Goal: Task Accomplishment & Management: Complete application form

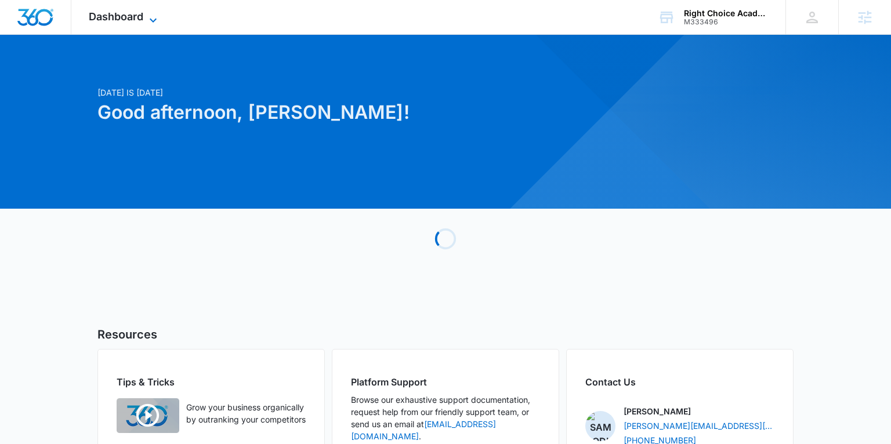
click at [111, 17] on span "Dashboard" at bounding box center [116, 16] width 55 height 12
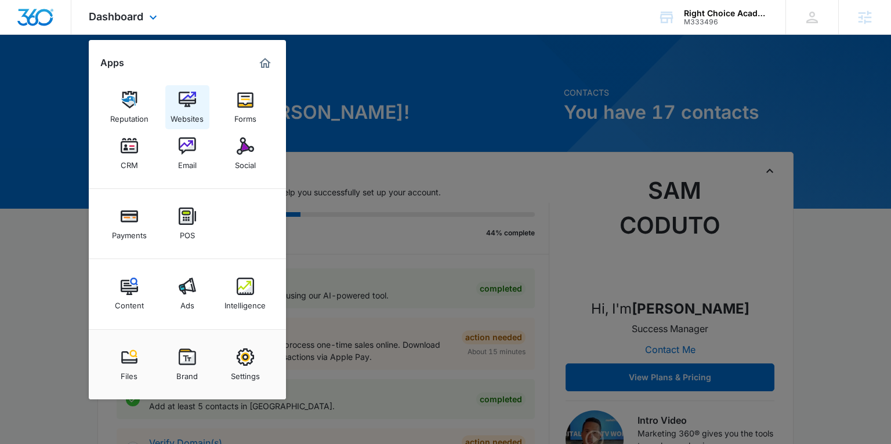
click at [185, 95] on img at bounding box center [187, 99] width 17 height 17
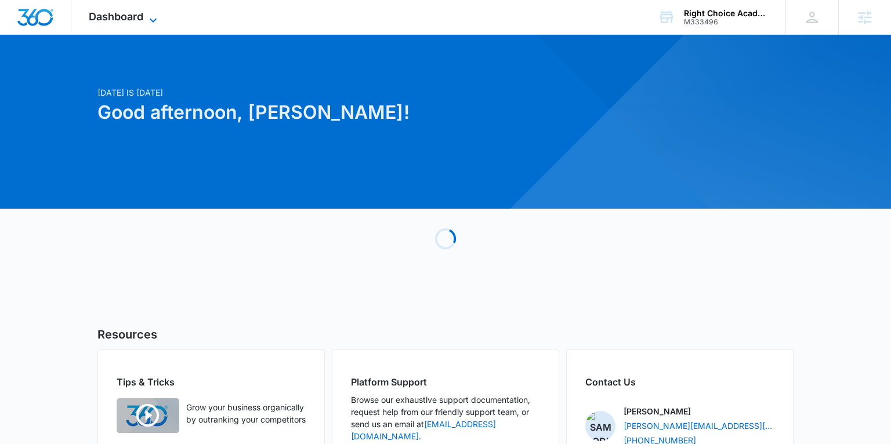
click at [136, 17] on span "Dashboard" at bounding box center [116, 16] width 55 height 12
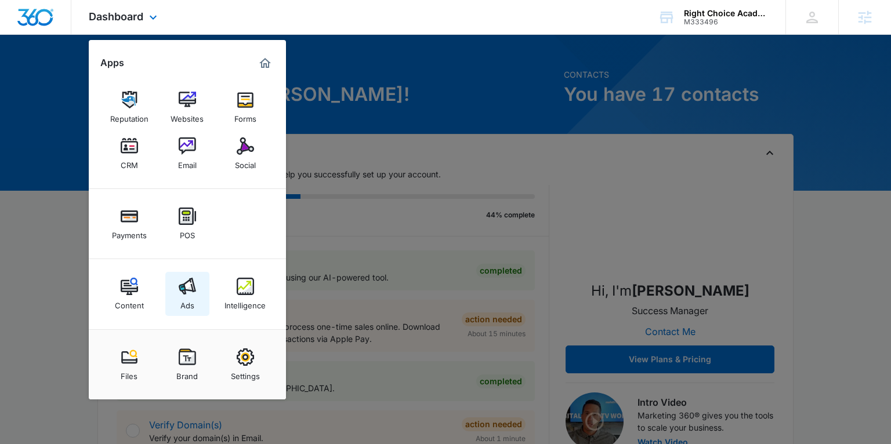
scroll to position [21, 0]
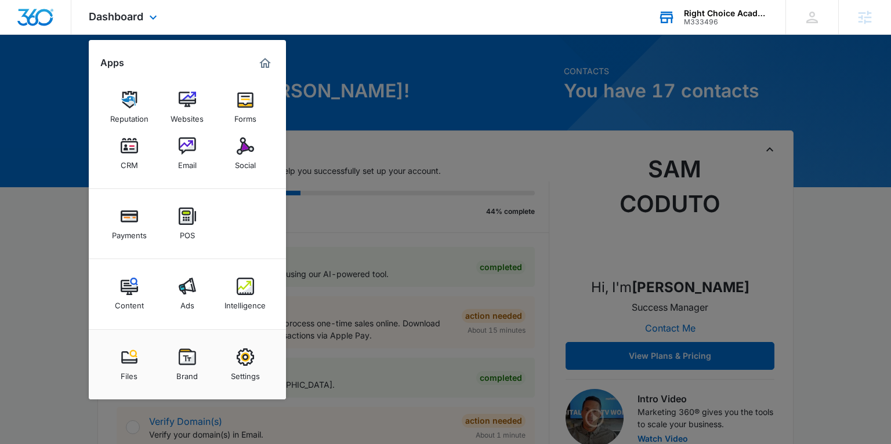
click at [726, 18] on div "M333496" at bounding box center [726, 22] width 85 height 8
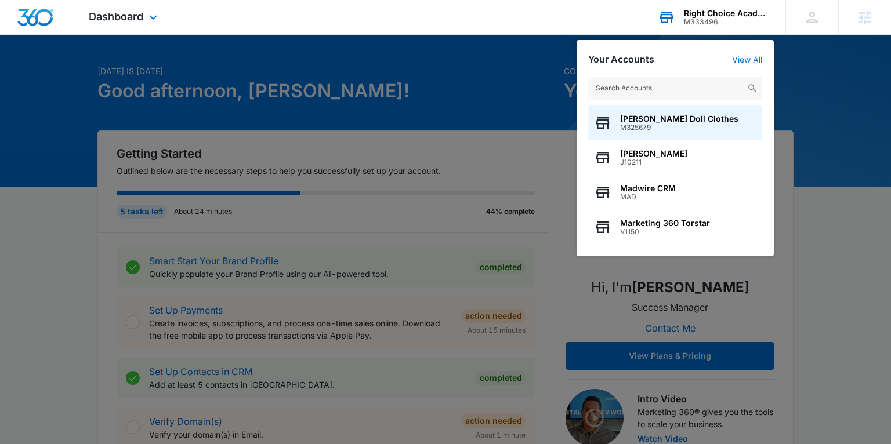
click at [710, 23] on div "M333496" at bounding box center [726, 22] width 85 height 8
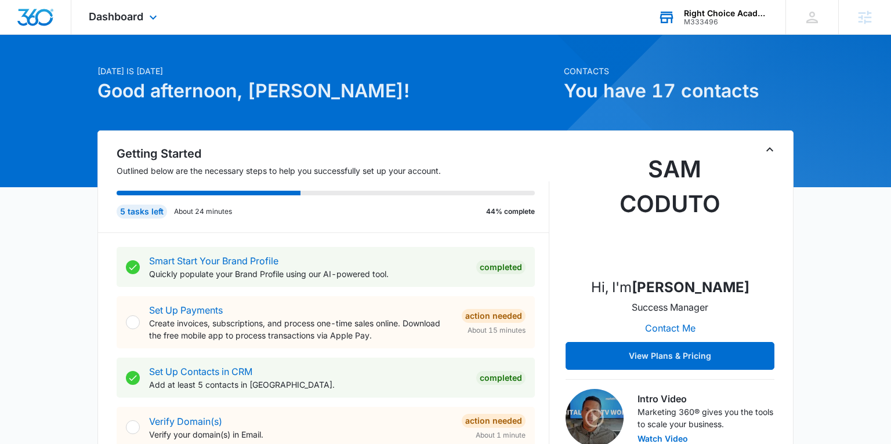
click at [710, 23] on div "M333496" at bounding box center [726, 22] width 85 height 8
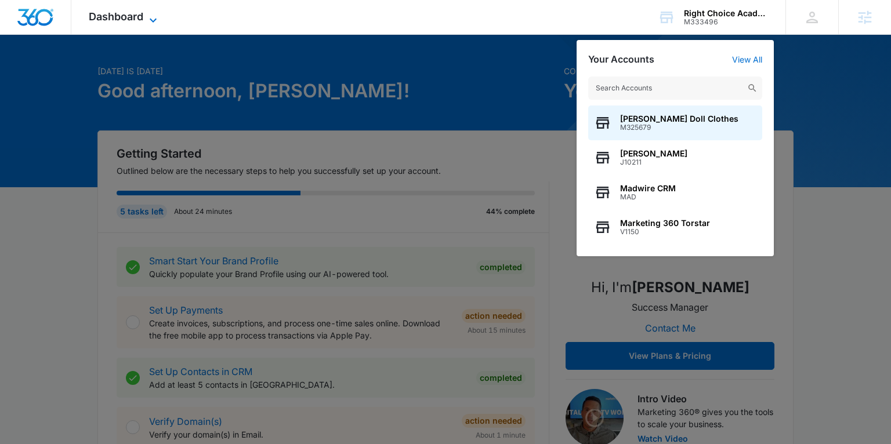
click at [107, 14] on span "Dashboard" at bounding box center [116, 16] width 55 height 12
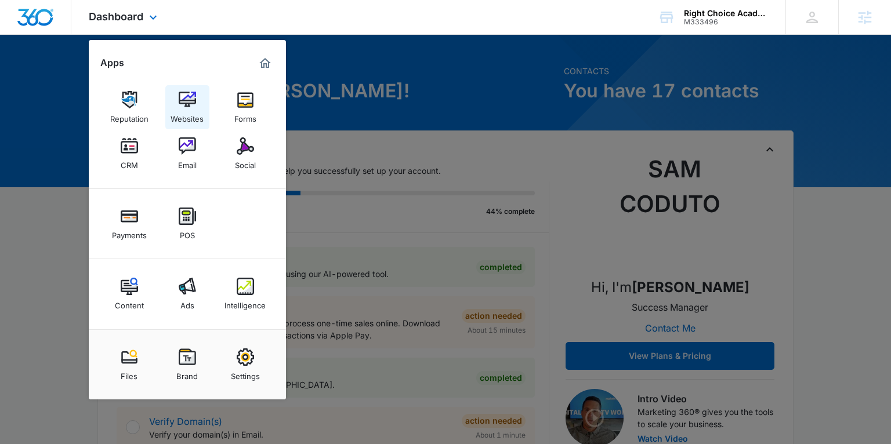
click at [186, 102] on img at bounding box center [187, 99] width 17 height 17
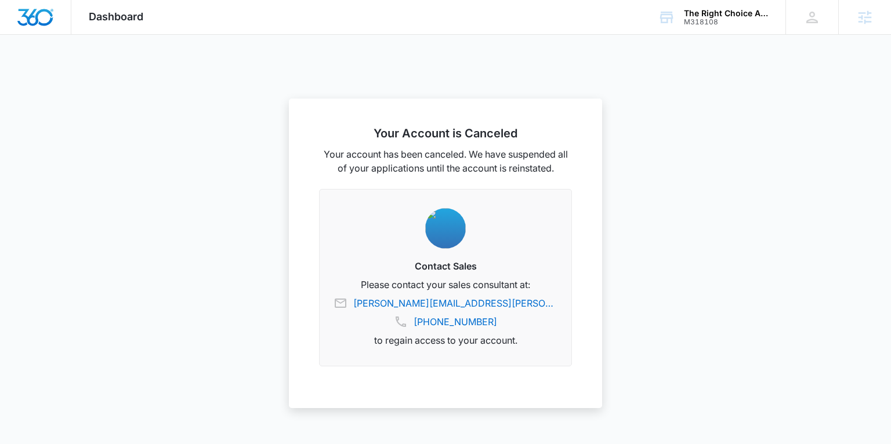
click at [106, 20] on span "Dashboard" at bounding box center [116, 16] width 55 height 12
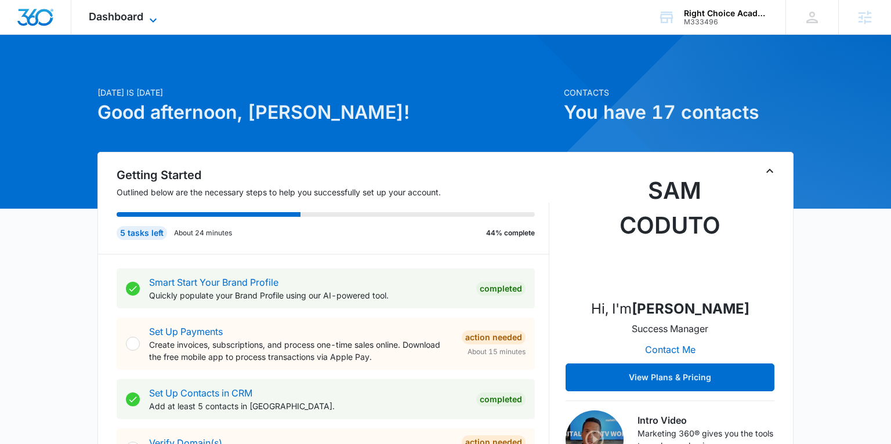
click at [118, 13] on span "Dashboard" at bounding box center [116, 16] width 55 height 12
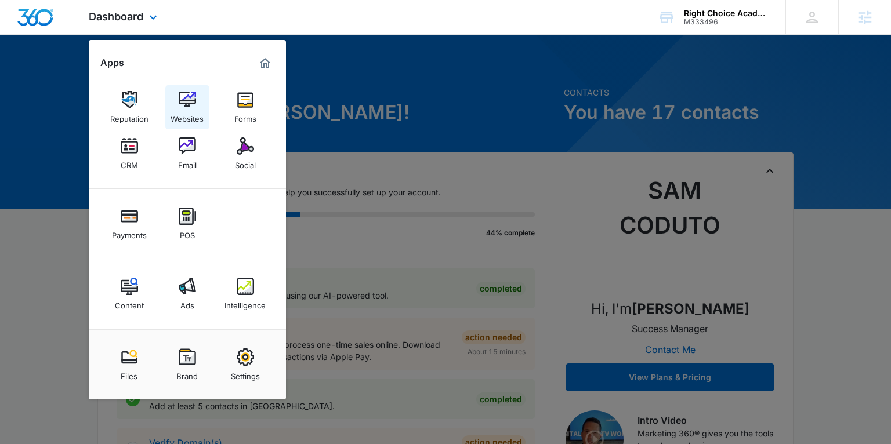
click at [186, 111] on div "Websites" at bounding box center [187, 116] width 33 height 15
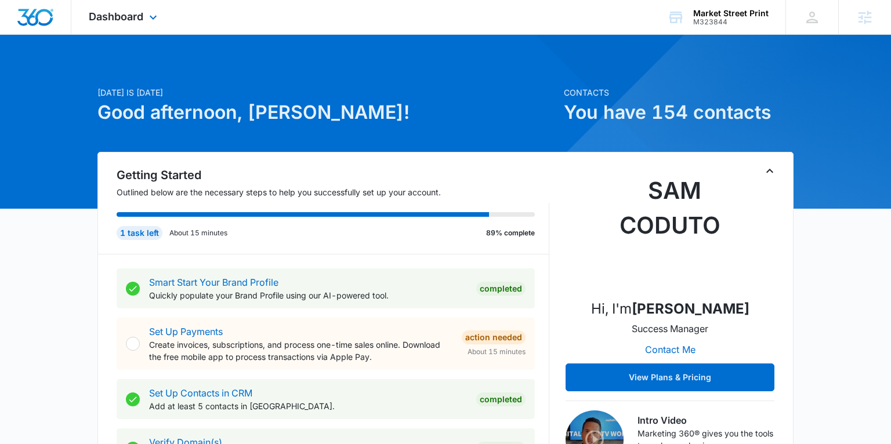
click at [118, 6] on div "Dashboard Apps Reputation Forms CRM Email Social Payments POS Content Ads Intel…" at bounding box center [124, 17] width 106 height 34
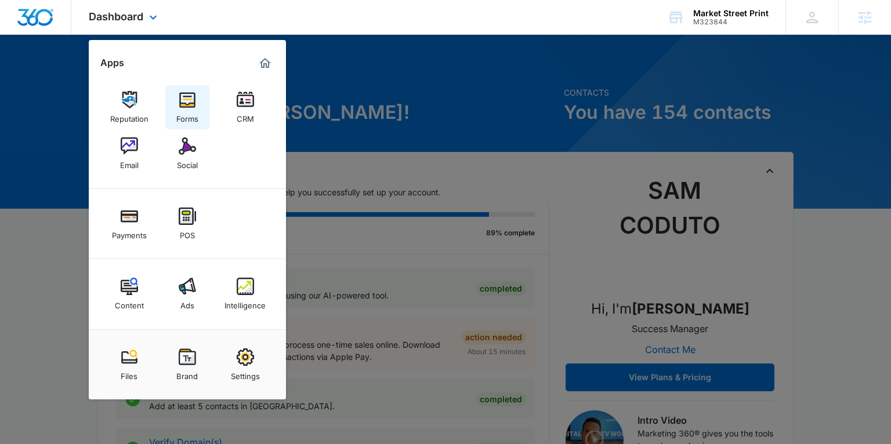
click at [180, 106] on img at bounding box center [187, 99] width 17 height 17
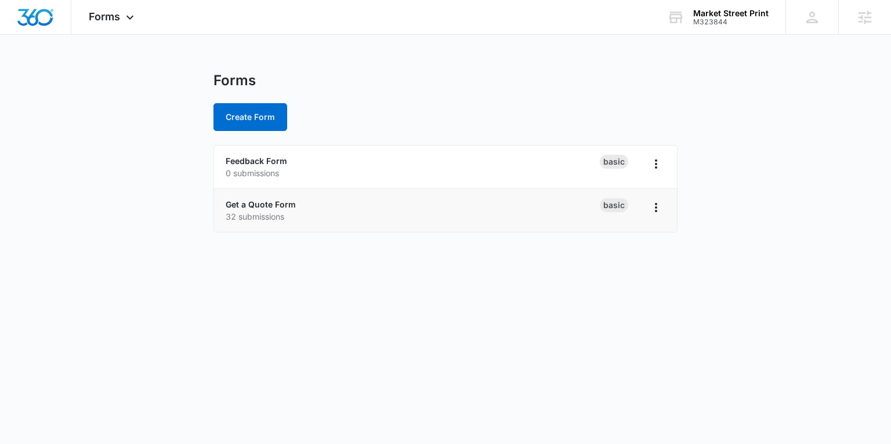
click at [258, 209] on div "Get a Quote Form 32 submissions" at bounding box center [413, 210] width 374 height 24
click at [260, 205] on link "Get a Quote Form" at bounding box center [261, 205] width 70 height 10
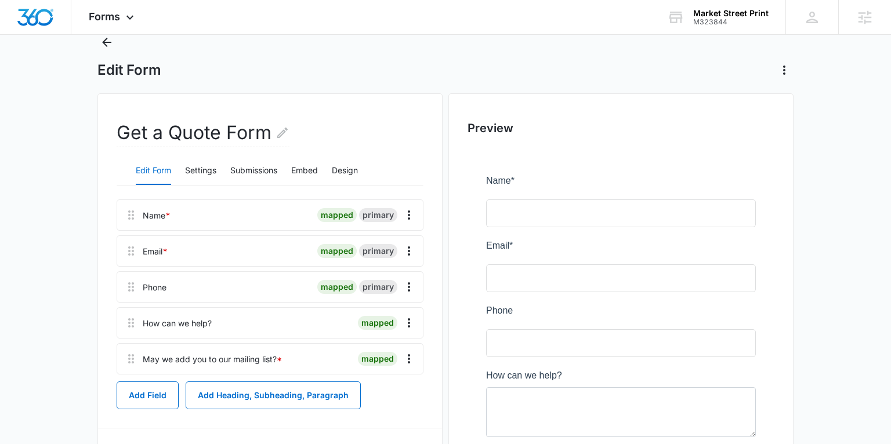
scroll to position [117, 0]
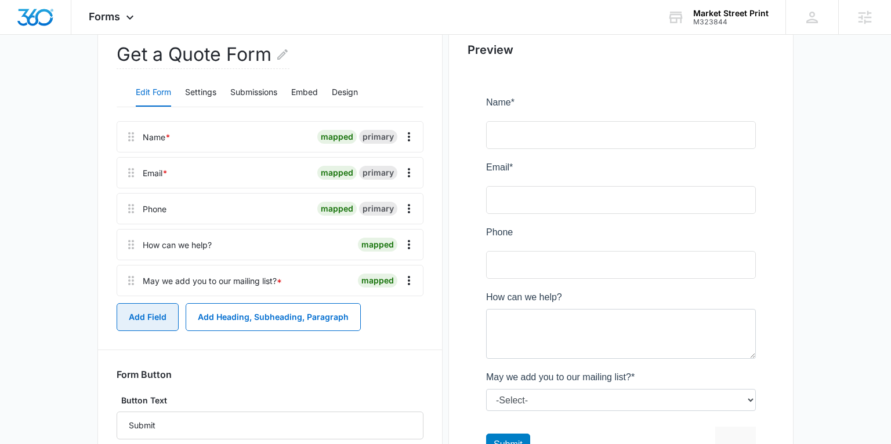
click at [136, 313] on button "Add Field" at bounding box center [148, 317] width 62 height 28
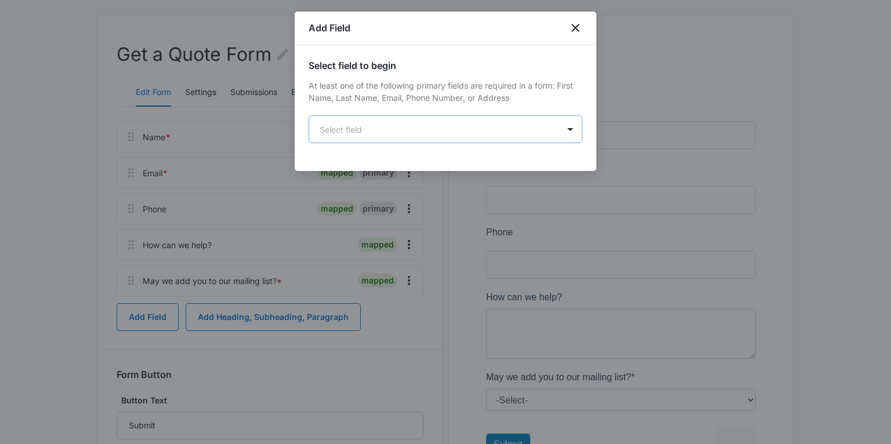
click at [373, 133] on body "Forms Apps Reputation Forms CRM Email Social Payments POS Content Ads Intellige…" at bounding box center [445, 208] width 891 height 651
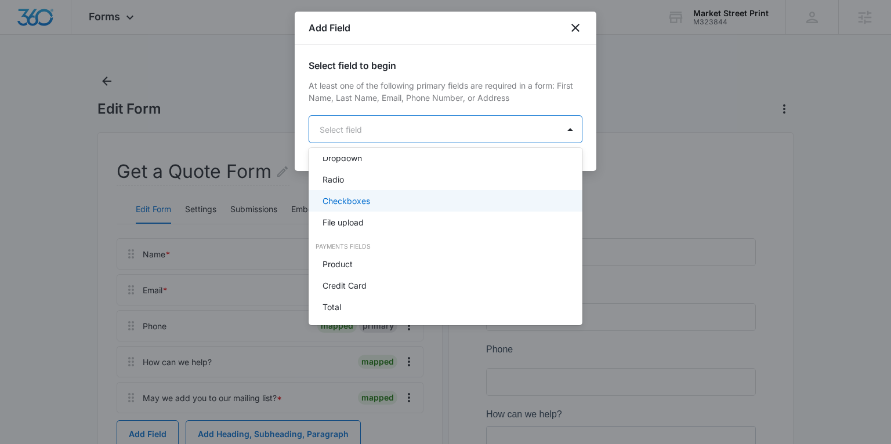
scroll to position [293, 0]
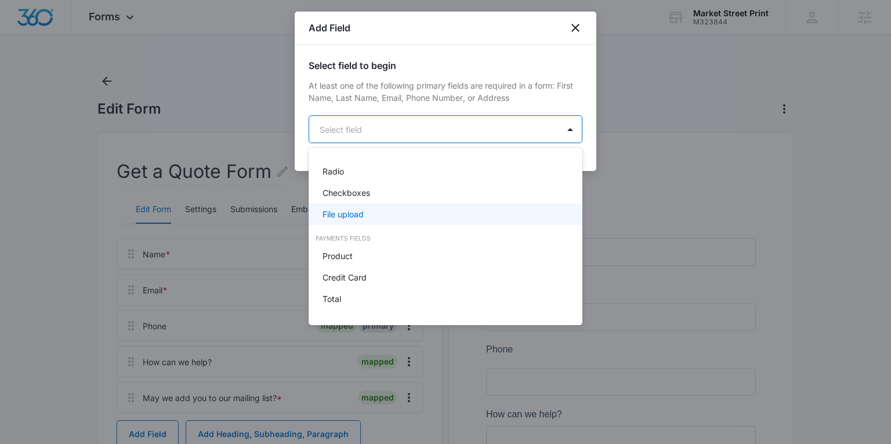
click at [373, 207] on div "File upload" at bounding box center [446, 214] width 274 height 21
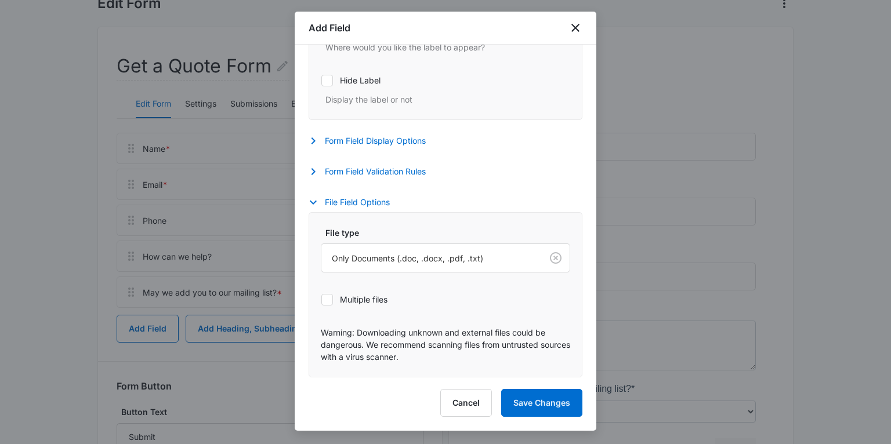
scroll to position [108, 0]
click at [314, 142] on icon "button" at bounding box center [313, 141] width 14 height 14
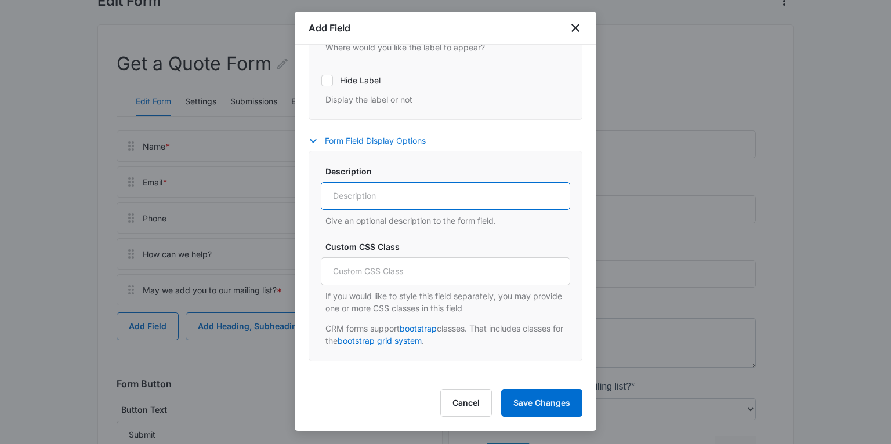
click at [355, 194] on input "Description" at bounding box center [445, 196] width 249 height 28
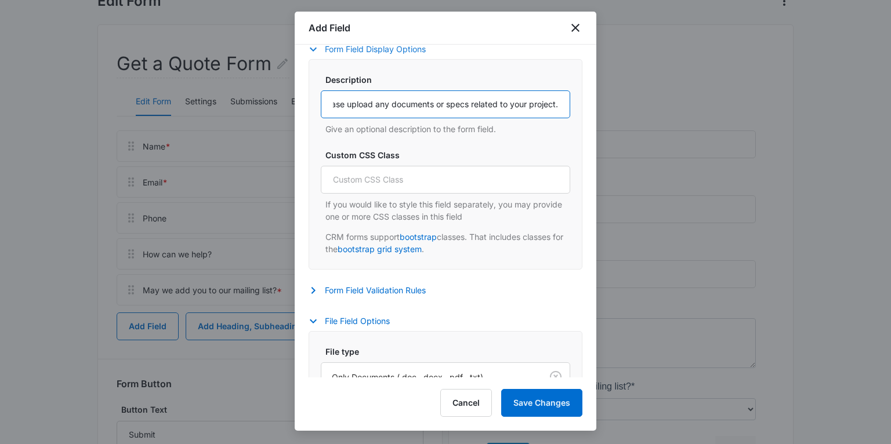
scroll to position [512, 0]
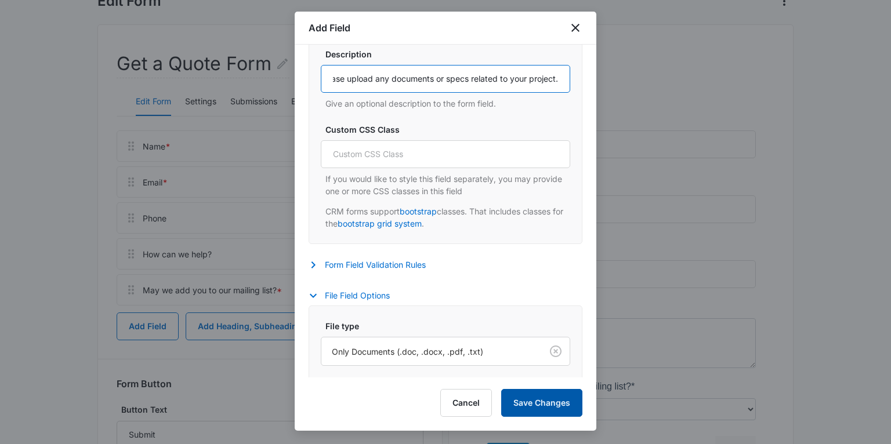
type input "Please upload any documents or specs related to your project."
click at [557, 404] on button "Save Changes" at bounding box center [541, 403] width 81 height 28
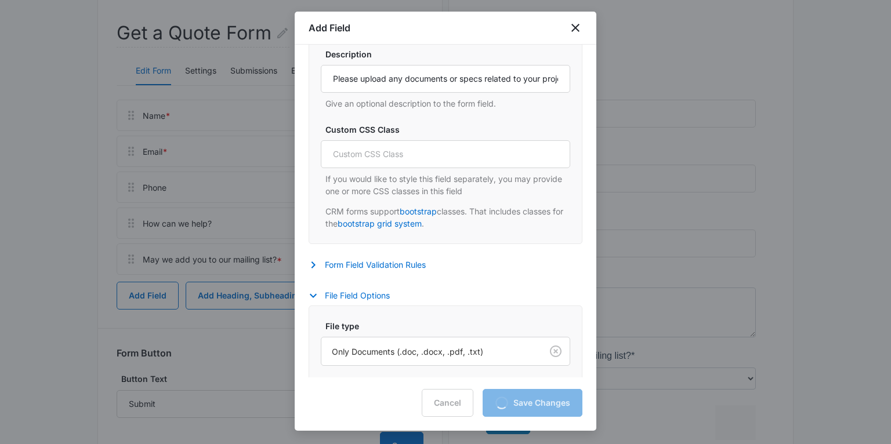
scroll to position [144, 0]
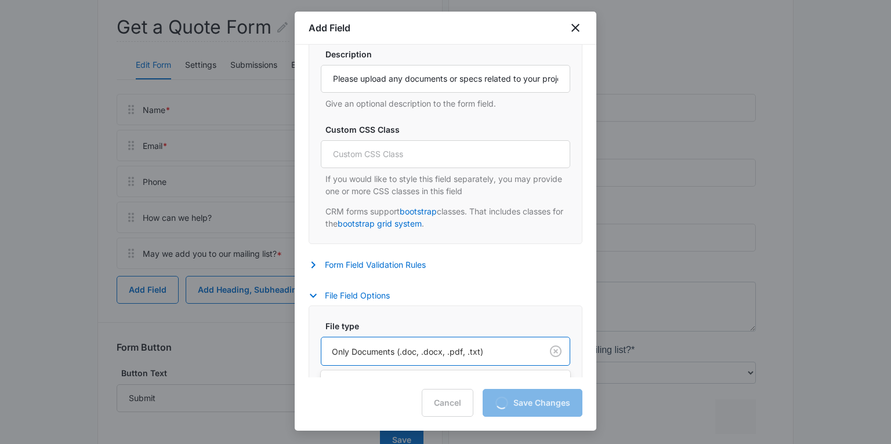
click at [393, 348] on div at bounding box center [429, 352] width 195 height 15
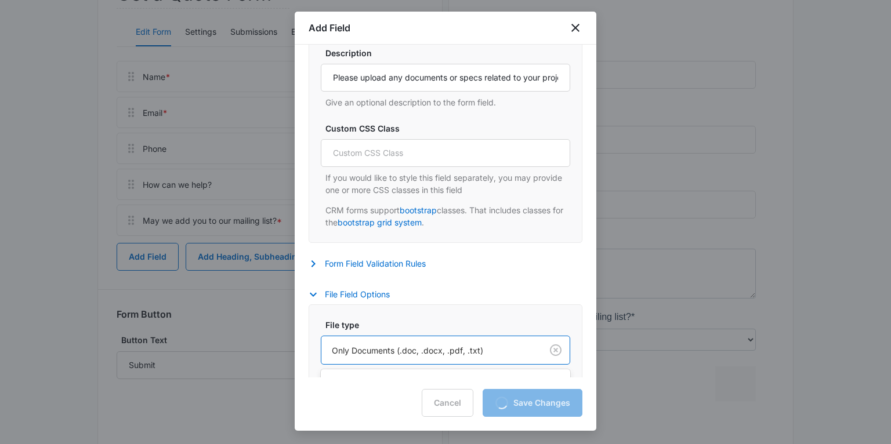
scroll to position [207, 0]
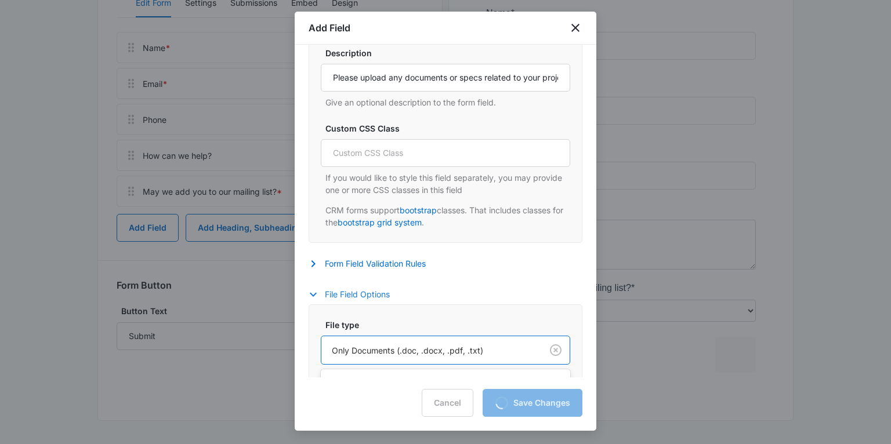
click at [320, 297] on button "File Field Options" at bounding box center [355, 295] width 93 height 14
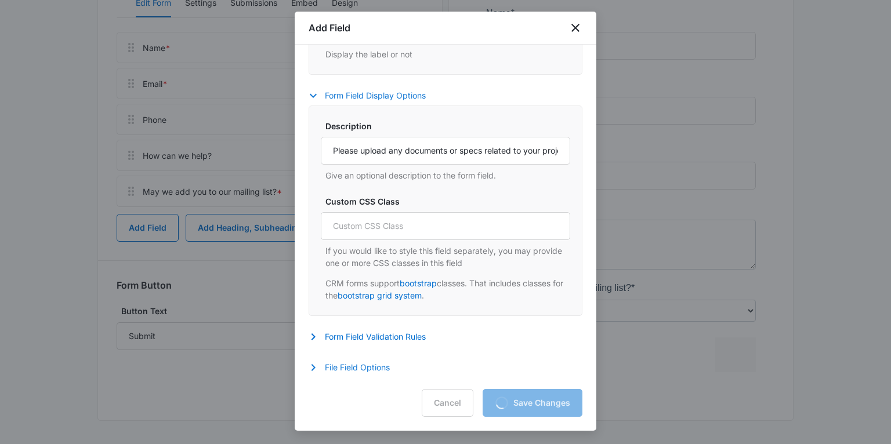
scroll to position [441, 0]
click at [316, 370] on icon "button" at bounding box center [313, 368] width 14 height 14
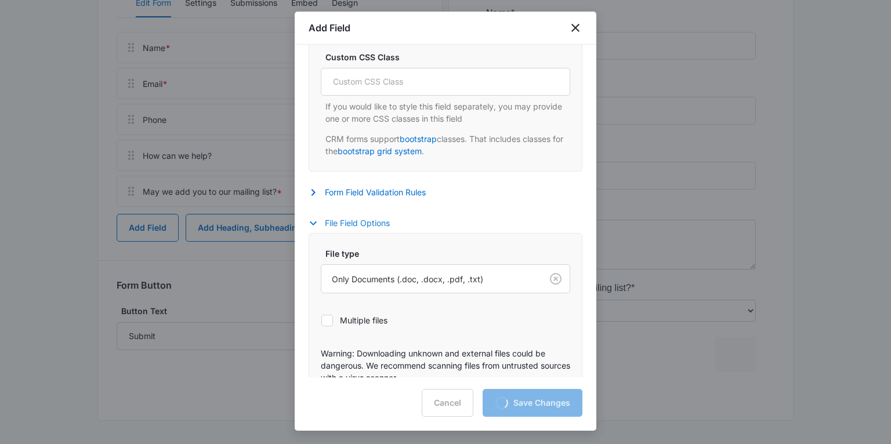
scroll to position [606, 0]
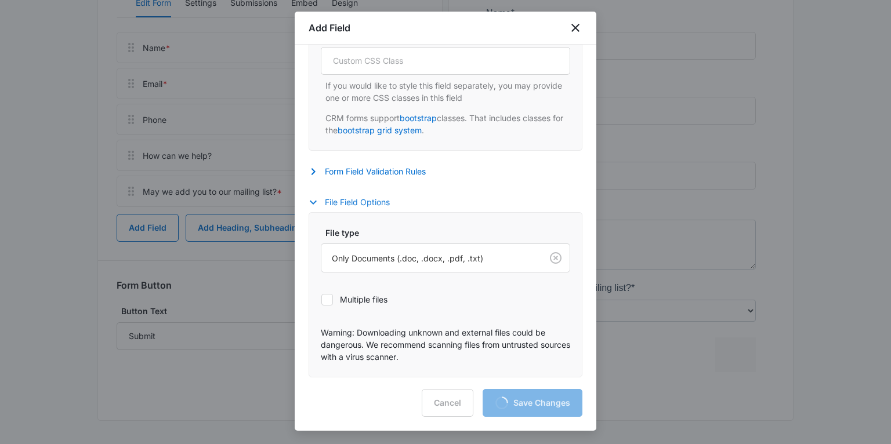
click at [330, 302] on icon at bounding box center [327, 300] width 10 height 10
click at [321, 300] on input "Multiple files" at bounding box center [321, 299] width 1 height 1
checkbox input "true"
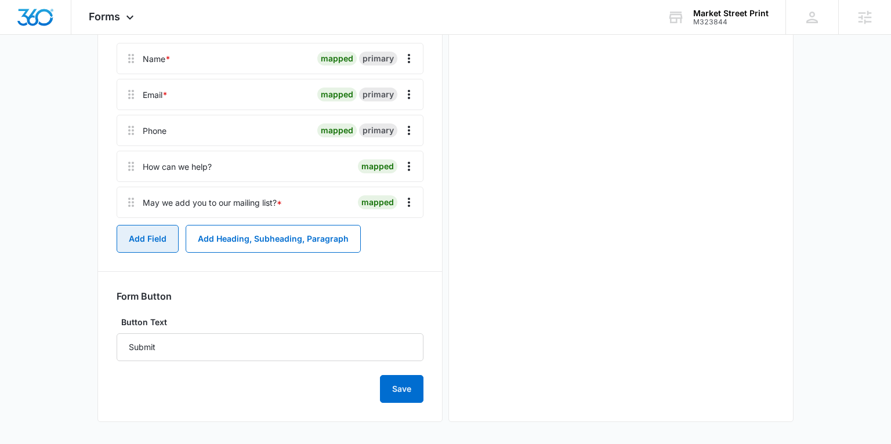
scroll to position [195, 0]
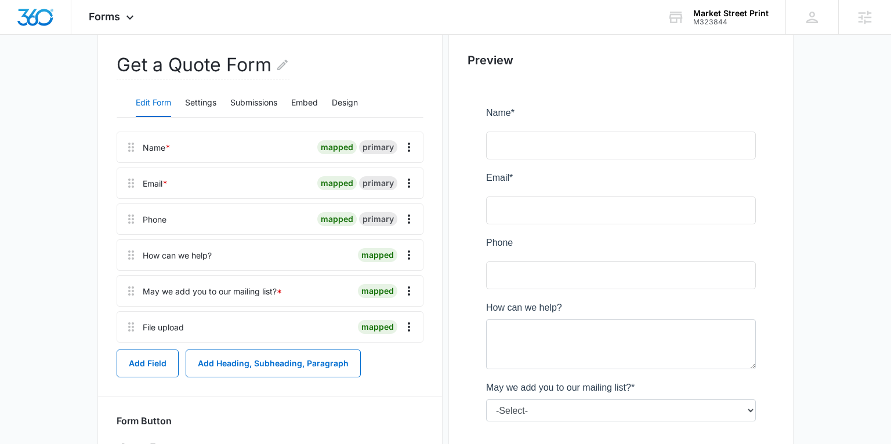
scroll to position [114, 0]
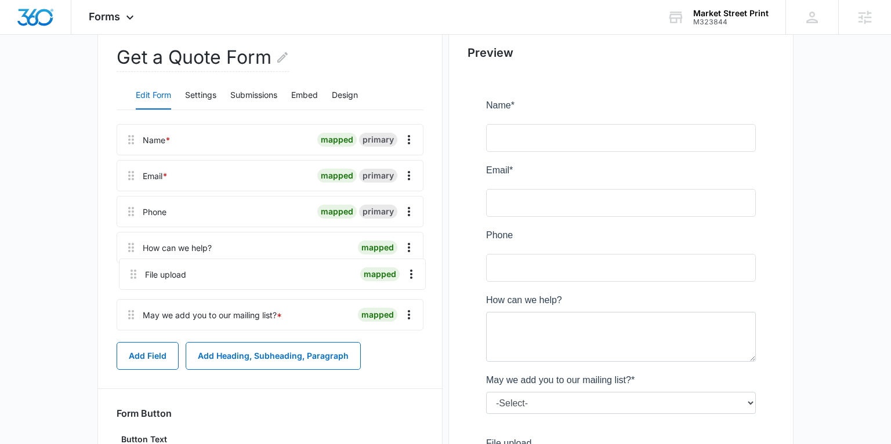
drag, startPoint x: 129, startPoint y: 320, endPoint x: 132, endPoint y: 266, distance: 54.1
click at [132, 266] on div "Name * mapped primary Email * mapped primary Phone mapped primary How can we he…" at bounding box center [270, 229] width 307 height 211
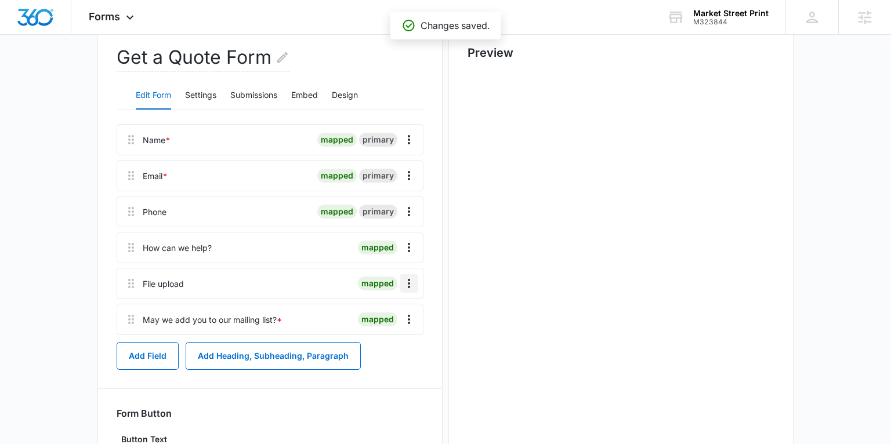
scroll to position [0, 0]
click at [411, 282] on icon "Overflow Menu" at bounding box center [409, 284] width 14 height 14
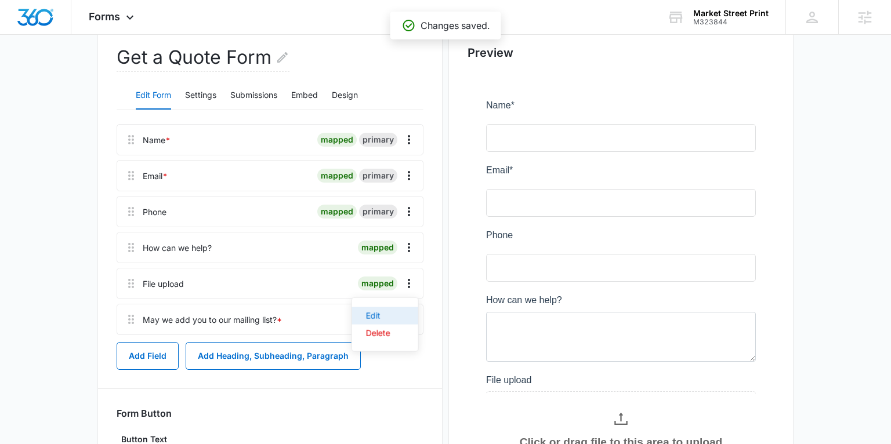
click at [371, 314] on div "Edit" at bounding box center [378, 316] width 24 height 8
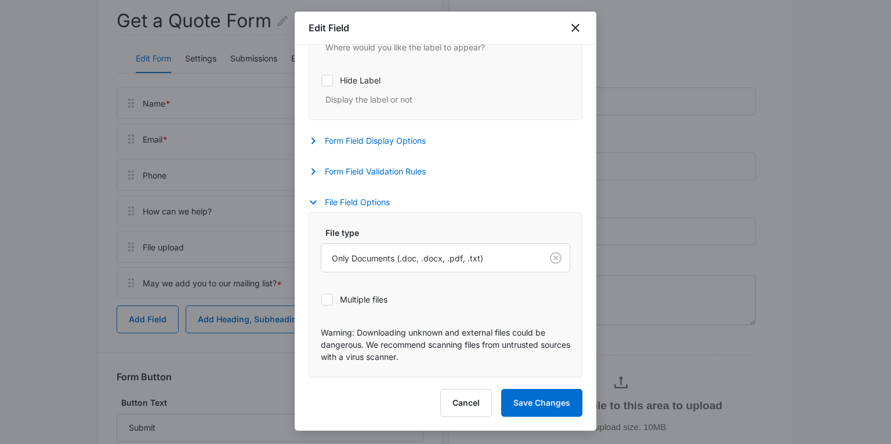
scroll to position [165, 0]
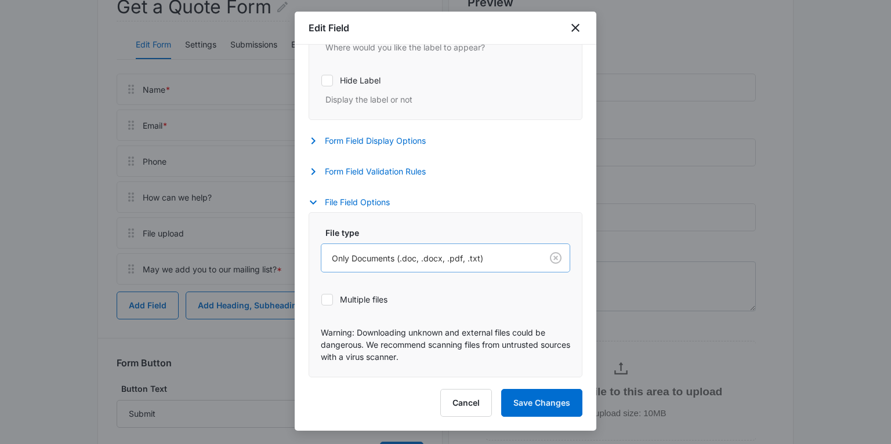
click at [479, 256] on div at bounding box center [429, 258] width 195 height 15
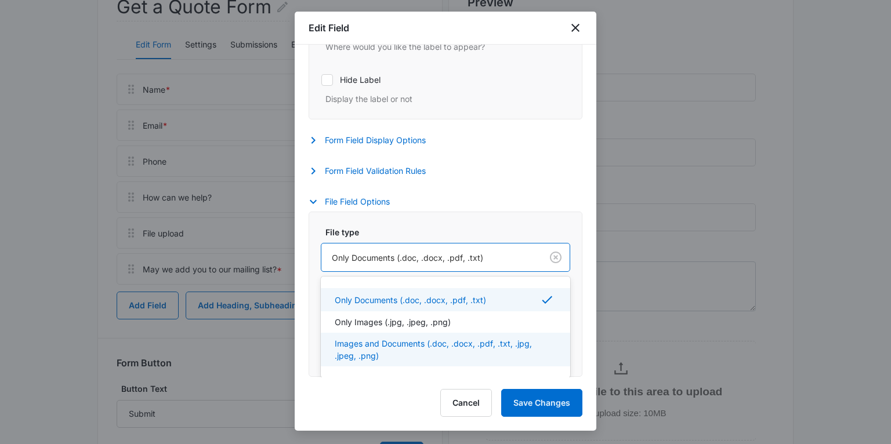
click at [437, 344] on p "Images and Documents (.doc, .docx, .pdf, .txt, .jpg, .jpeg, .png)" at bounding box center [444, 350] width 219 height 24
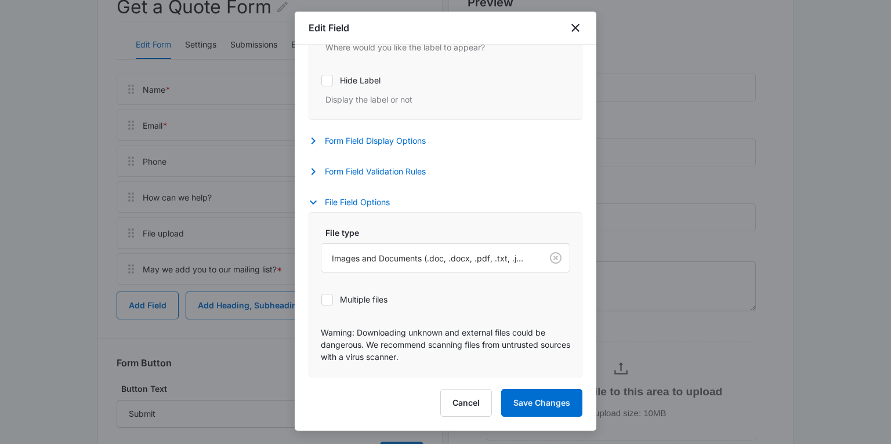
click at [327, 298] on icon at bounding box center [327, 300] width 10 height 10
click at [321, 299] on input "Multiple files" at bounding box center [321, 299] width 1 height 1
checkbox input "true"
click at [530, 404] on button "Save Changes" at bounding box center [541, 403] width 81 height 28
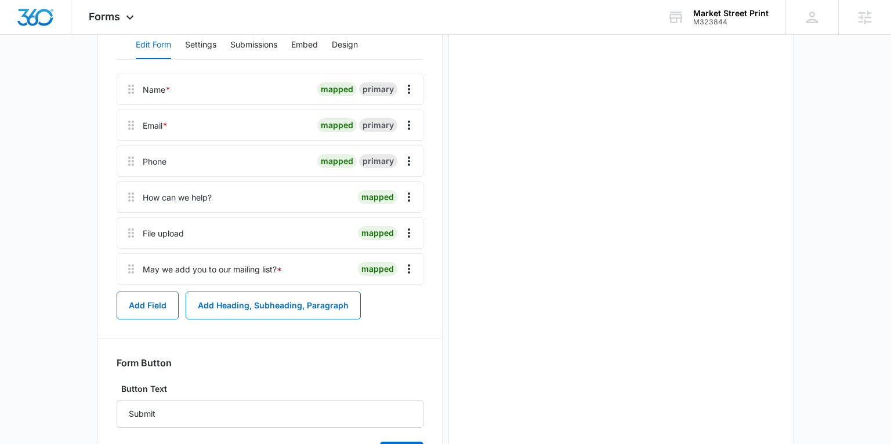
scroll to position [0, 0]
